Goal: Find specific page/section: Find specific page/section

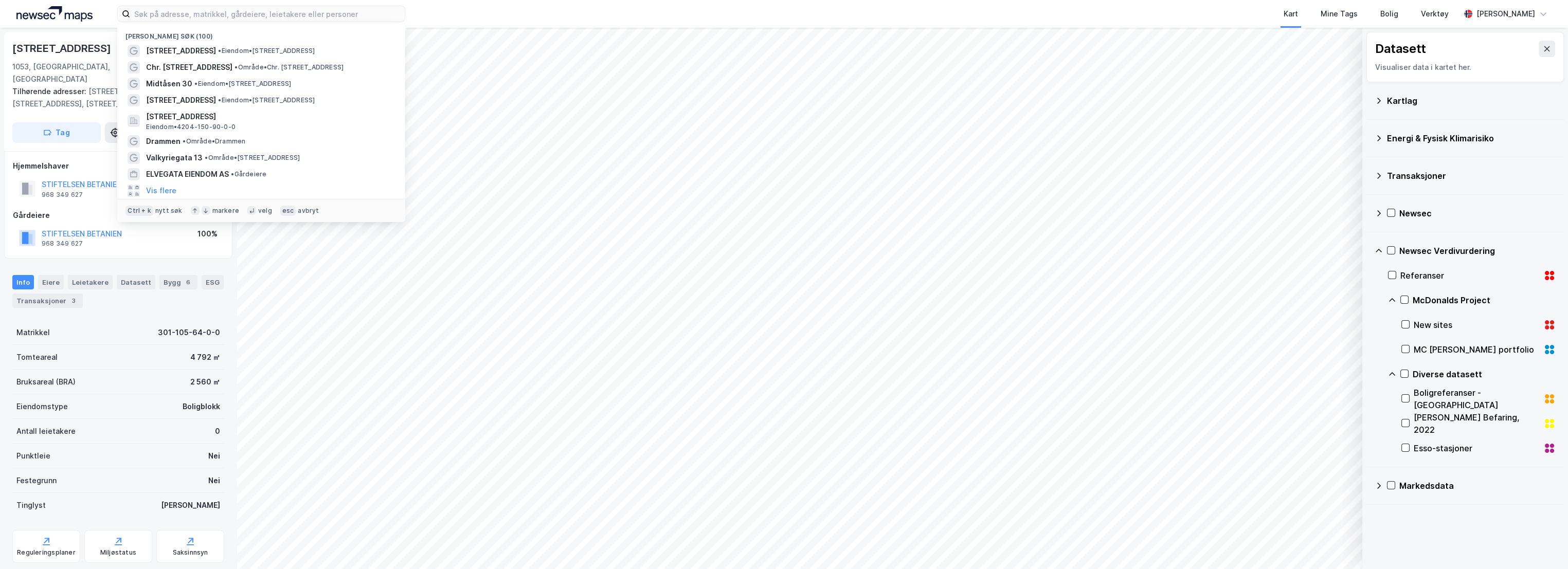
click at [159, 12] on input at bounding box center [267, 13] width 275 height 15
click at [193, 97] on span "[STREET_ADDRESS]" at bounding box center [181, 100] width 70 height 12
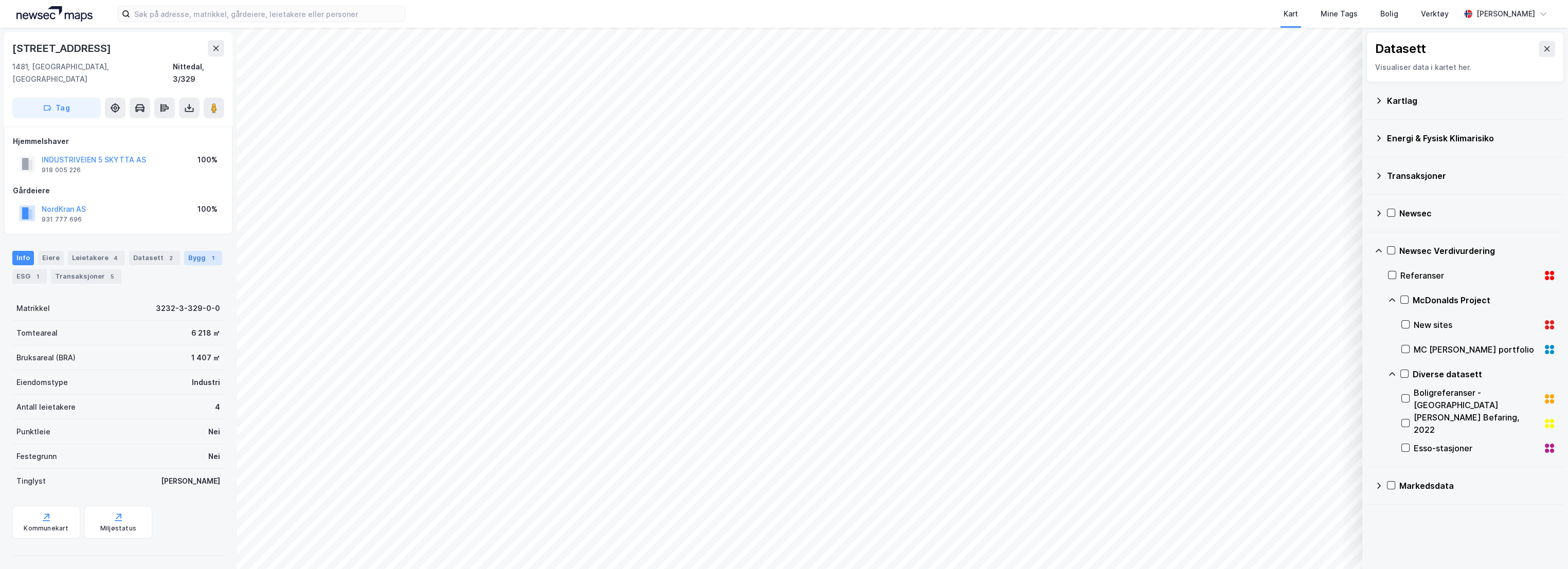
click at [189, 251] on div "Bygg 1" at bounding box center [203, 258] width 38 height 15
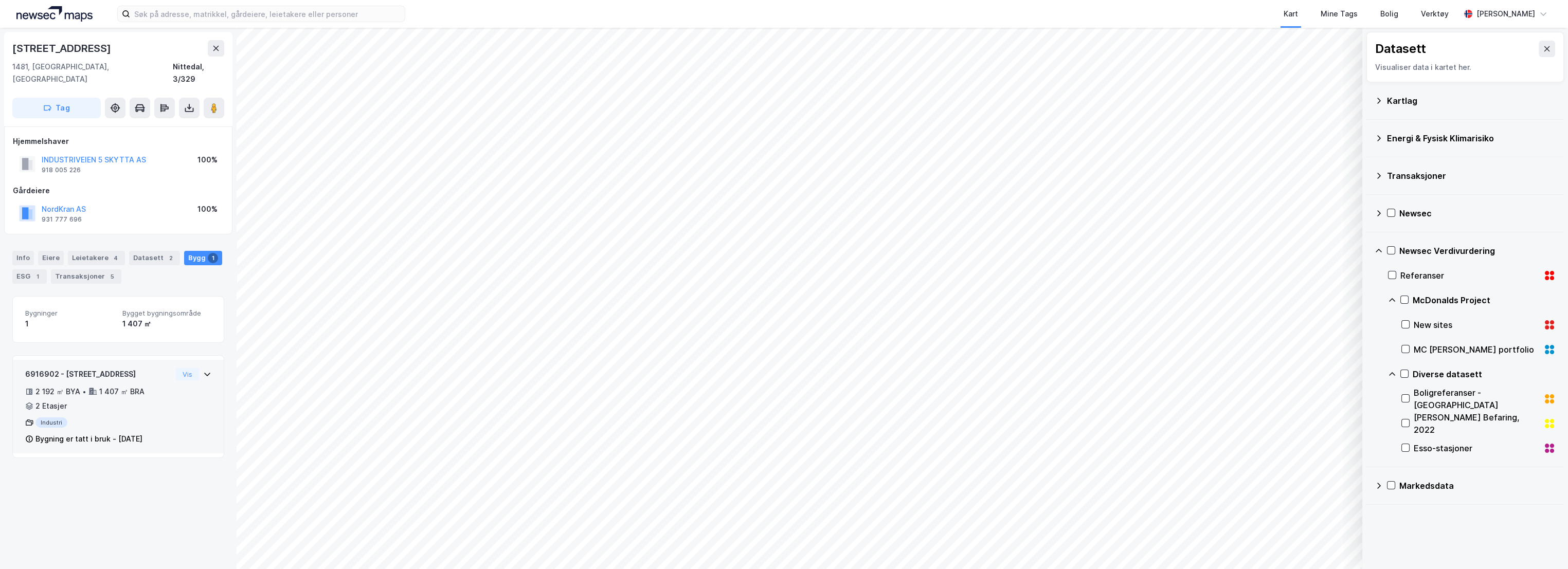
click at [133, 368] on div "6916902 - [STREET_ADDRESS]" at bounding box center [98, 374] width 147 height 12
drag, startPoint x: 161, startPoint y: 428, endPoint x: 123, endPoint y: 426, distance: 38.1
click at [123, 433] on div "Bygning er tatt i bruk - [DATE]" at bounding box center [98, 439] width 147 height 12
